Goal: Check status: Check status

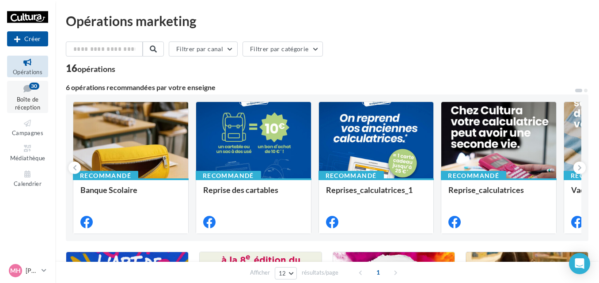
click at [32, 93] on icon at bounding box center [28, 89] width 36 height 12
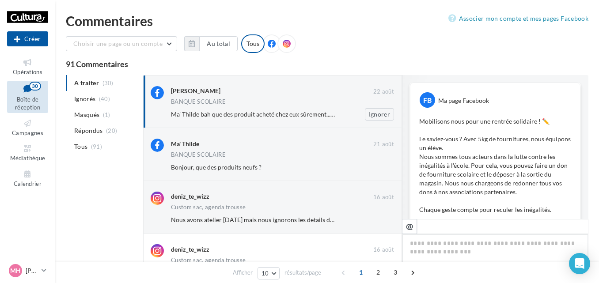
scroll to position [390, 0]
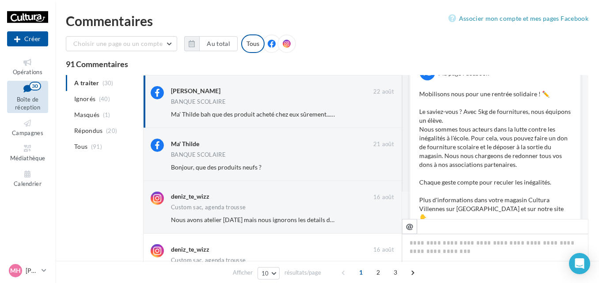
scroll to position [0, 0]
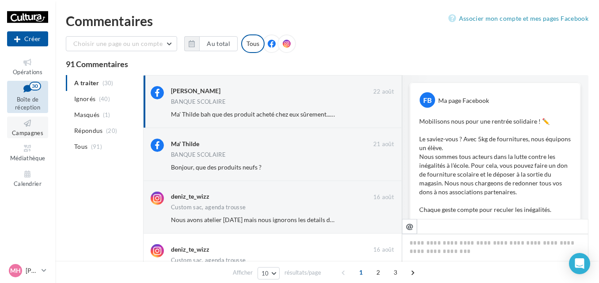
click at [32, 132] on span "Campagnes" at bounding box center [27, 132] width 31 height 7
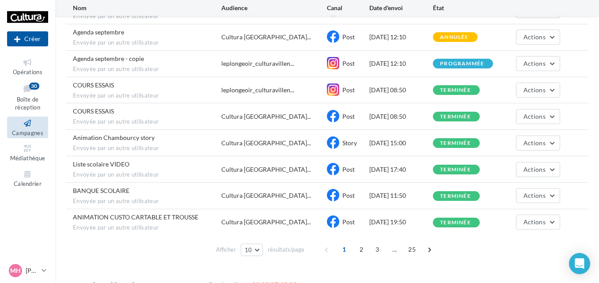
scroll to position [159, 0]
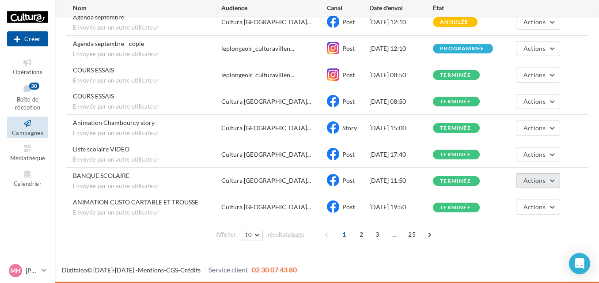
click at [539, 185] on button "Actions" at bounding box center [538, 180] width 44 height 15
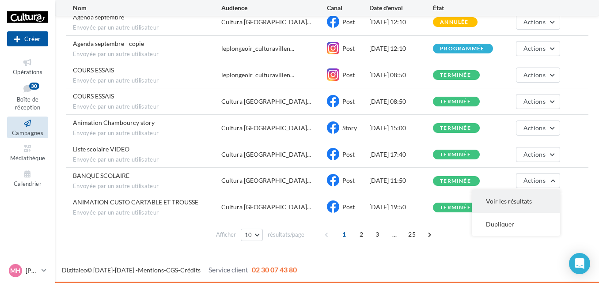
click at [517, 197] on button "Voir les résultats" at bounding box center [516, 201] width 88 height 23
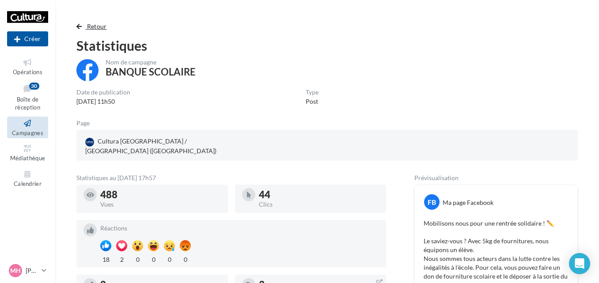
click at [80, 31] on button "Retour" at bounding box center [93, 26] width 34 height 11
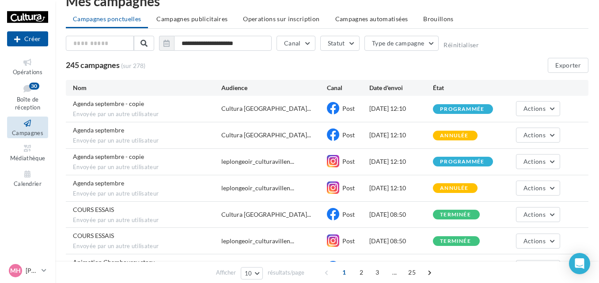
scroll to position [159, 0]
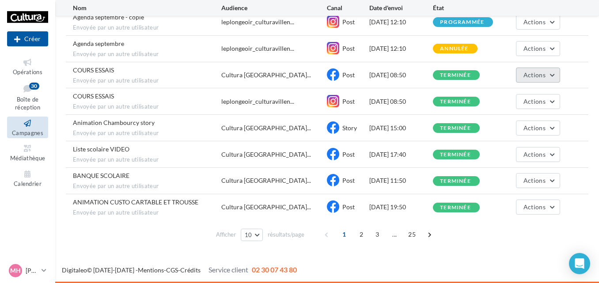
click at [552, 74] on button "Actions" at bounding box center [538, 75] width 44 height 15
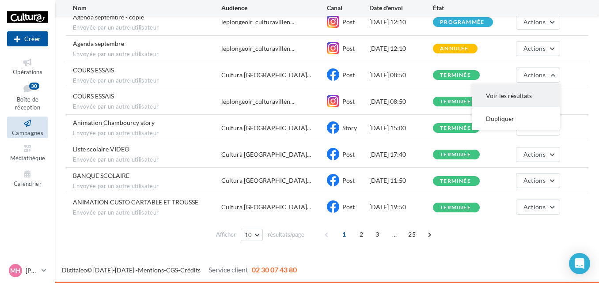
click at [516, 94] on button "Voir les résultats" at bounding box center [516, 95] width 88 height 23
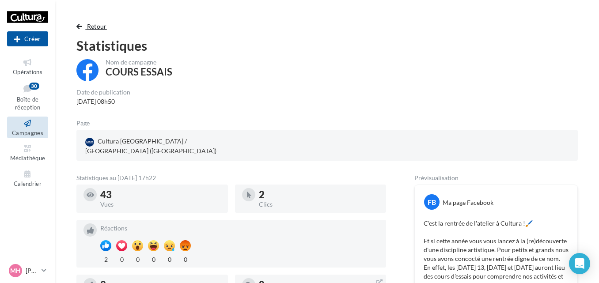
click at [80, 26] on span "button" at bounding box center [78, 26] width 5 height 6
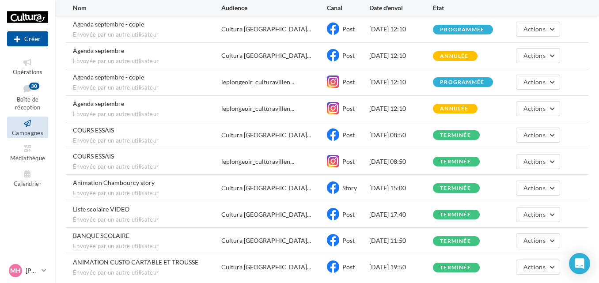
scroll to position [159, 0]
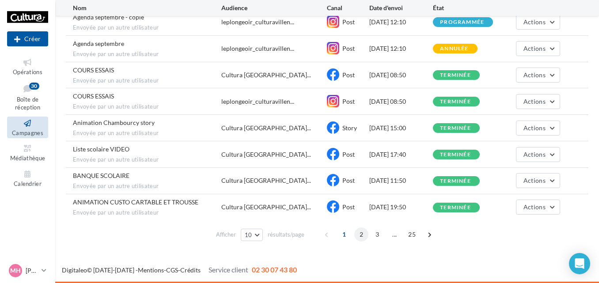
click at [363, 238] on span "2" at bounding box center [361, 234] width 14 height 14
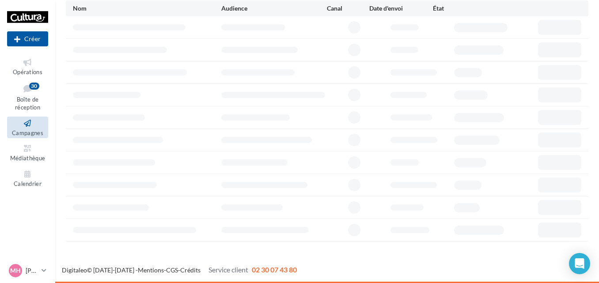
scroll to position [80, 0]
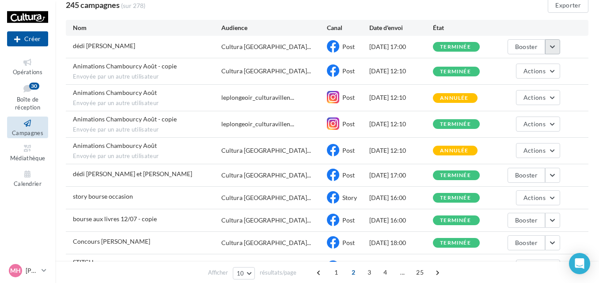
click at [558, 49] on button "button" at bounding box center [552, 46] width 15 height 15
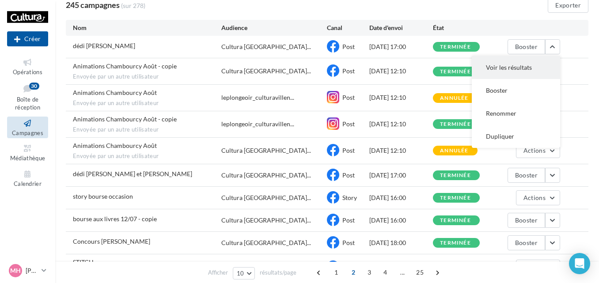
click at [523, 62] on button "Voir les résultats" at bounding box center [516, 67] width 88 height 23
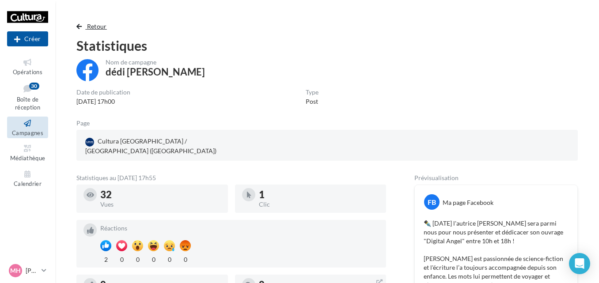
click at [78, 29] on span "button" at bounding box center [78, 26] width 5 height 6
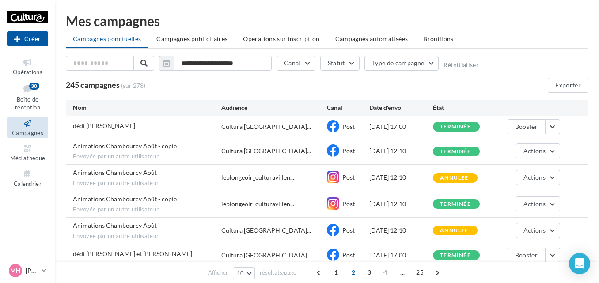
scroll to position [80, 0]
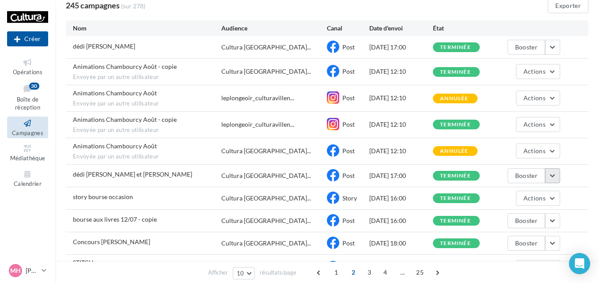
click at [554, 179] on button "button" at bounding box center [552, 175] width 15 height 15
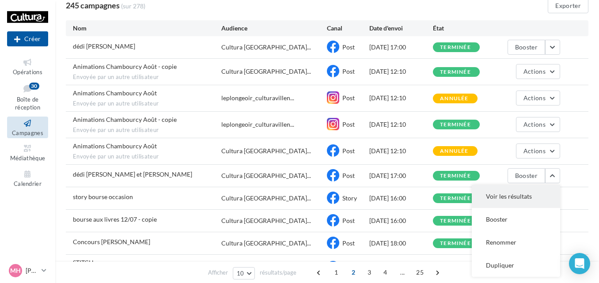
click at [504, 193] on button "Voir les résultats" at bounding box center [516, 196] width 88 height 23
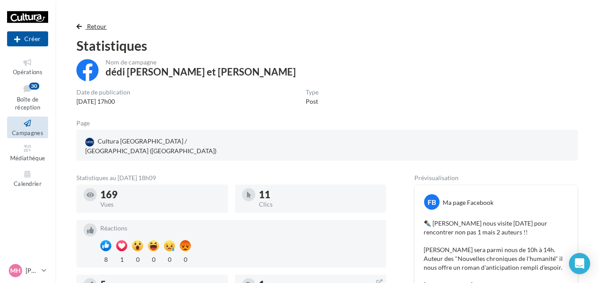
click at [81, 31] on button "Retour" at bounding box center [93, 26] width 34 height 11
